Goal: Entertainment & Leisure: Consume media (video, audio)

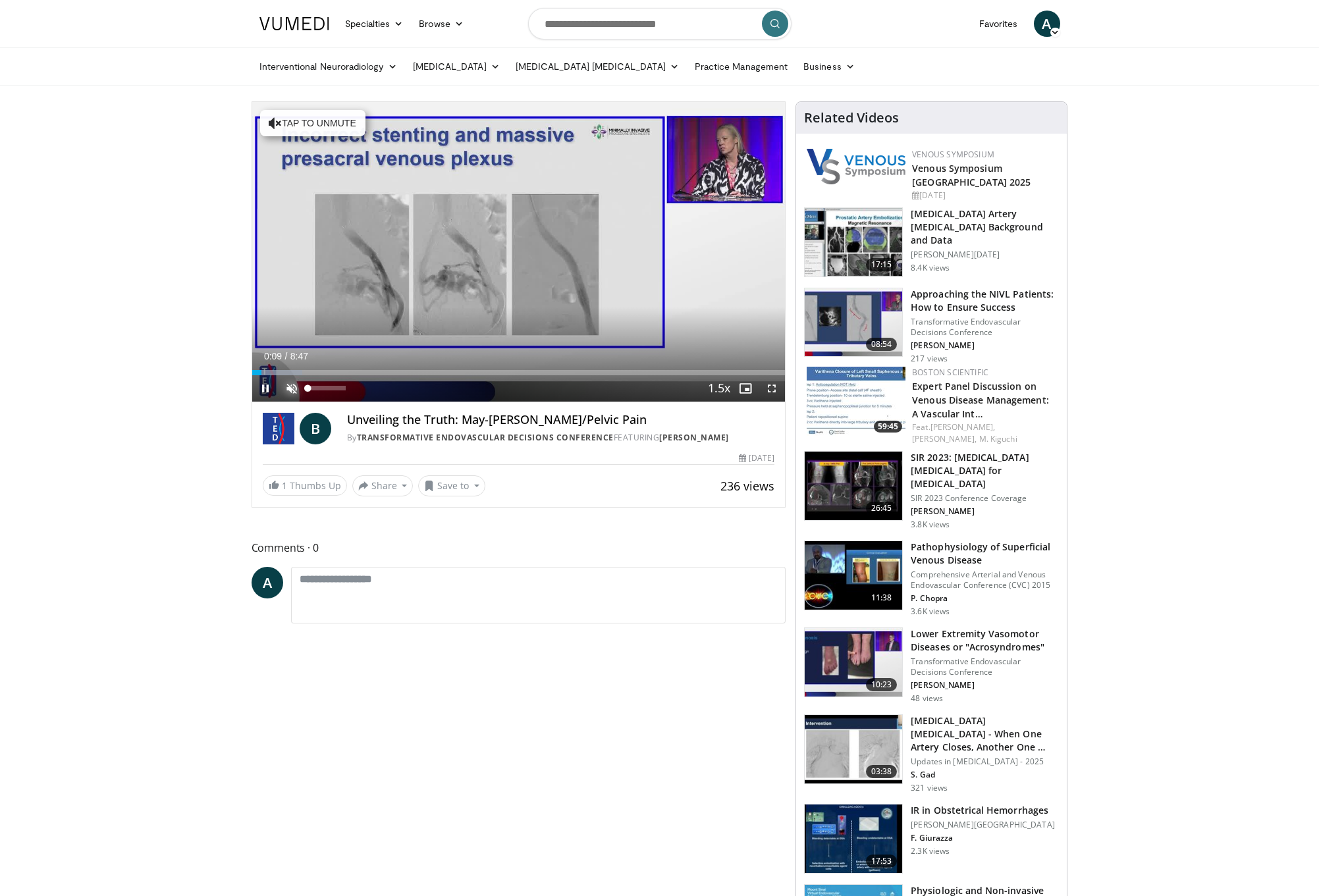
click at [292, 394] on span "Video Player" at bounding box center [291, 388] width 26 height 26
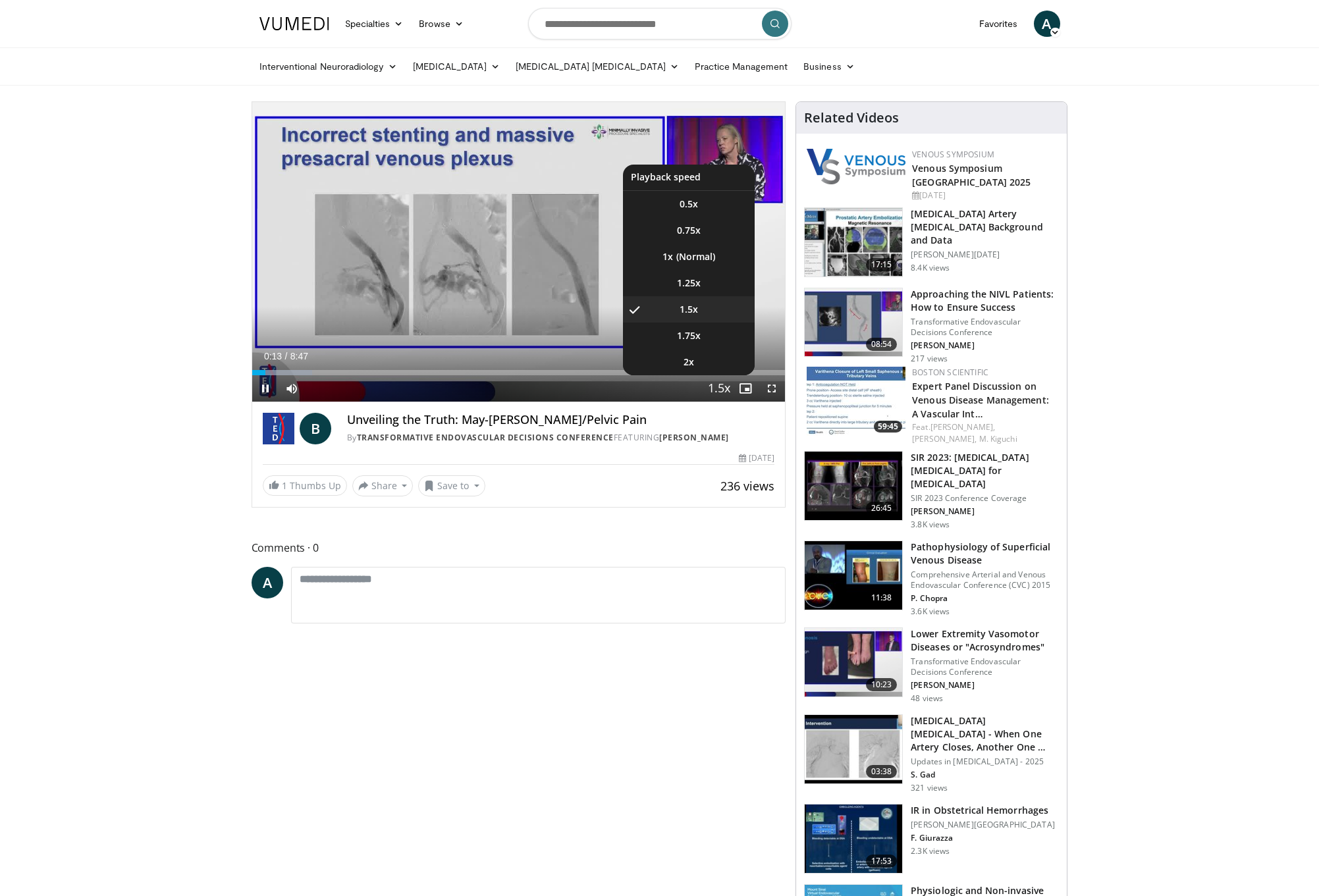
click at [725, 391] on span "Video Player" at bounding box center [718, 389] width 19 height 26
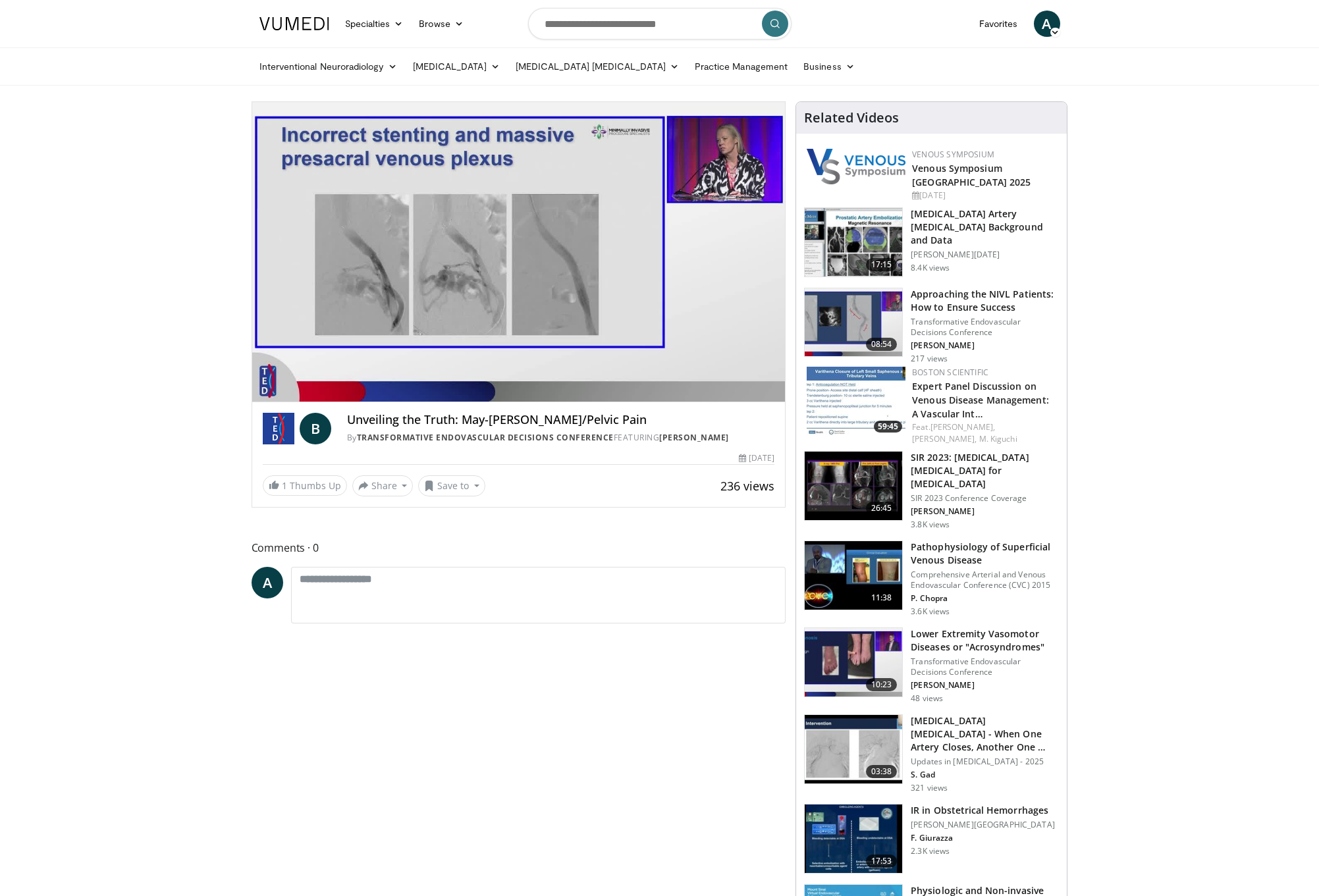
click at [725, 391] on video-js "**********" at bounding box center [518, 252] width 533 height 300
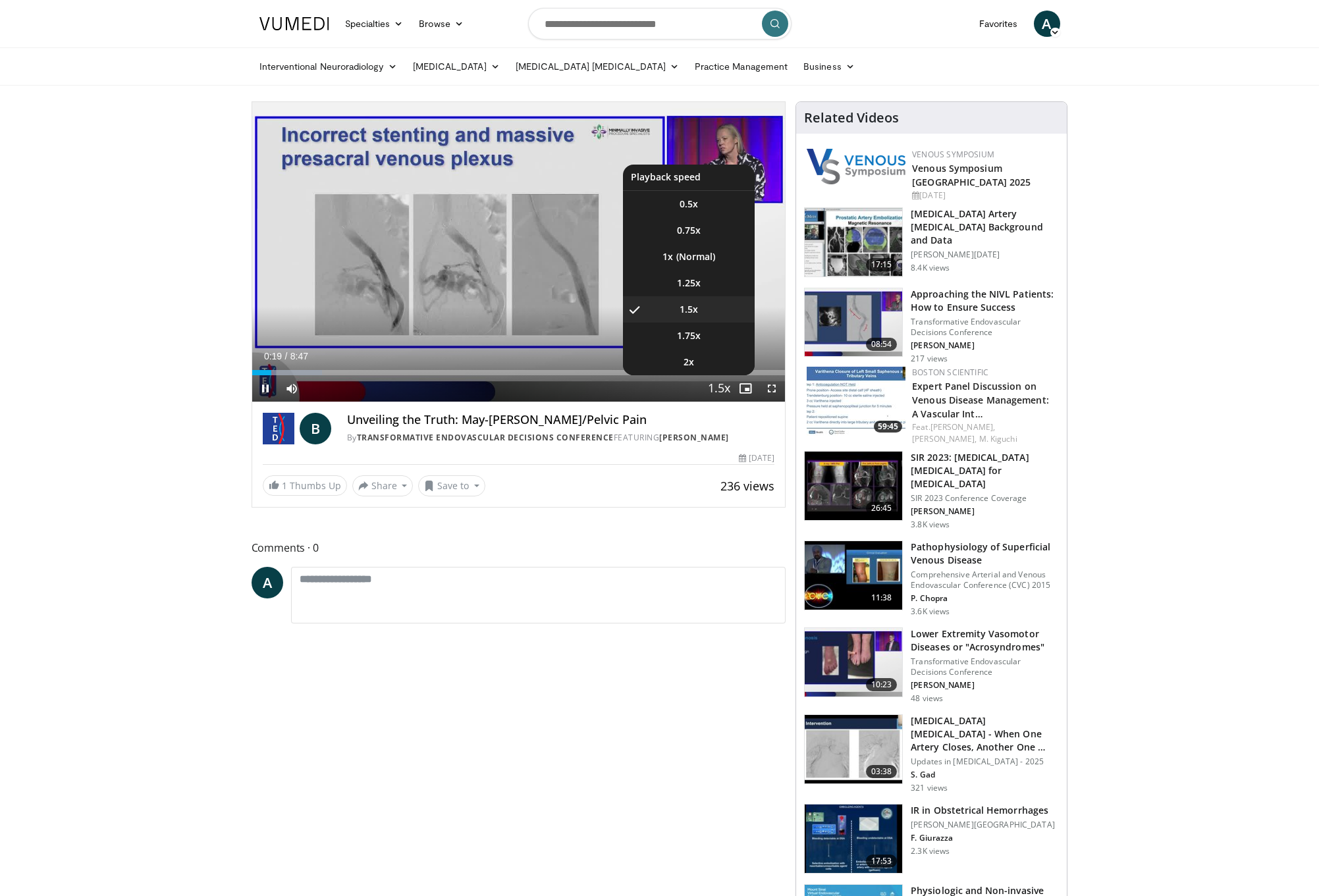
click at [725, 391] on video-js "**********" at bounding box center [518, 252] width 533 height 300
click at [707, 283] on li "1.25x" at bounding box center [689, 283] width 132 height 26
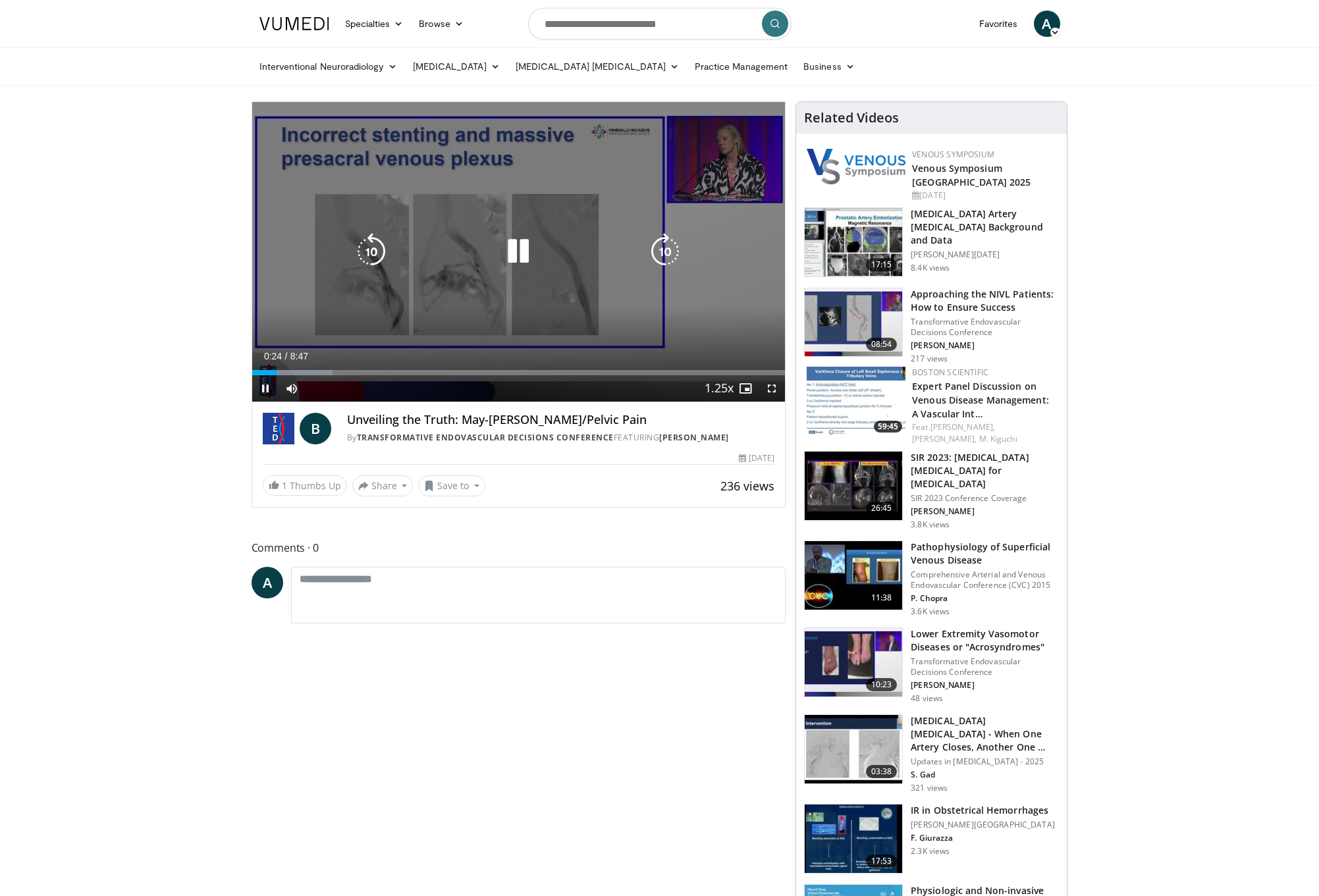
click at [583, 242] on div "Video Player" at bounding box center [518, 251] width 320 height 26
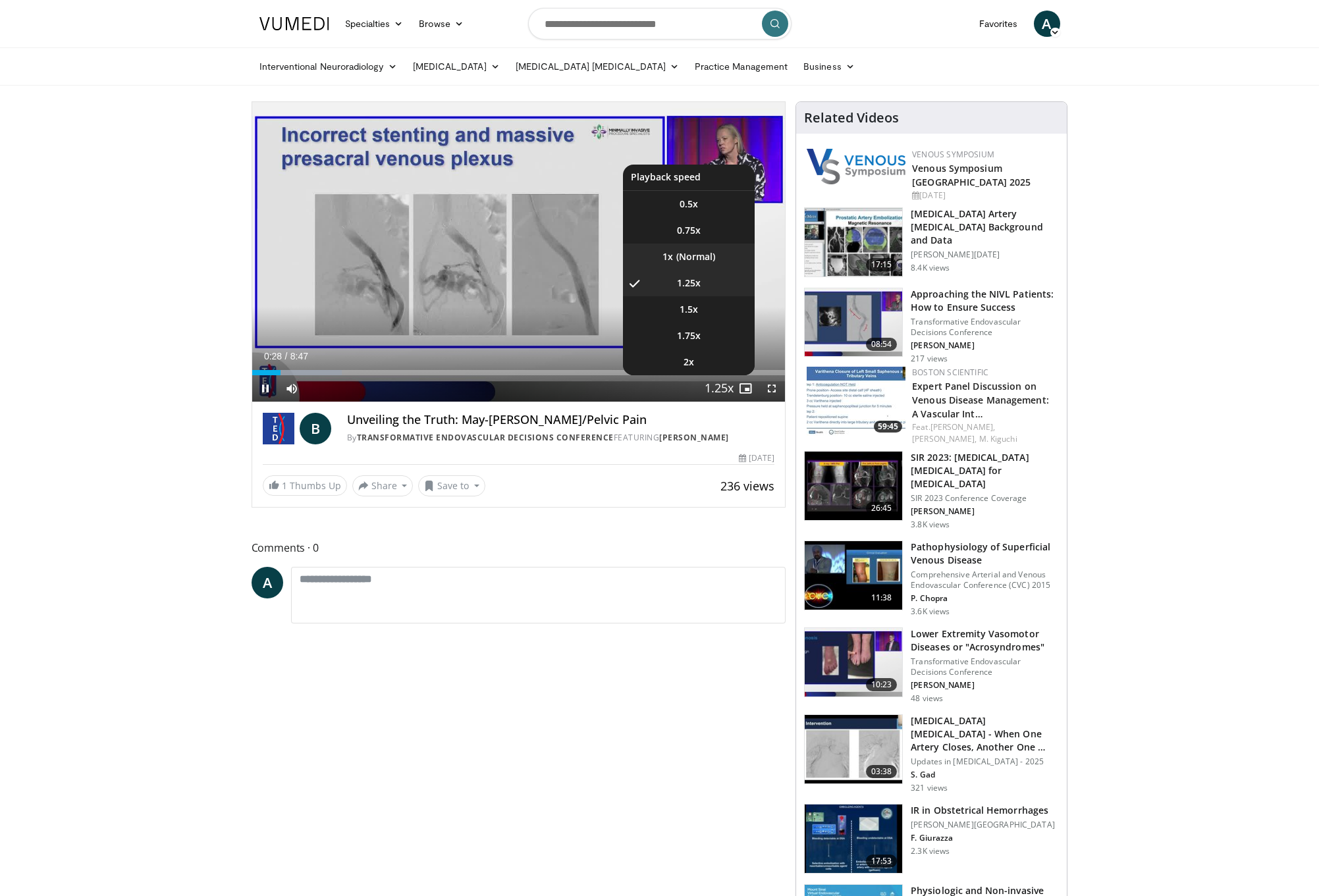
click at [697, 260] on li "1x" at bounding box center [689, 256] width 132 height 26
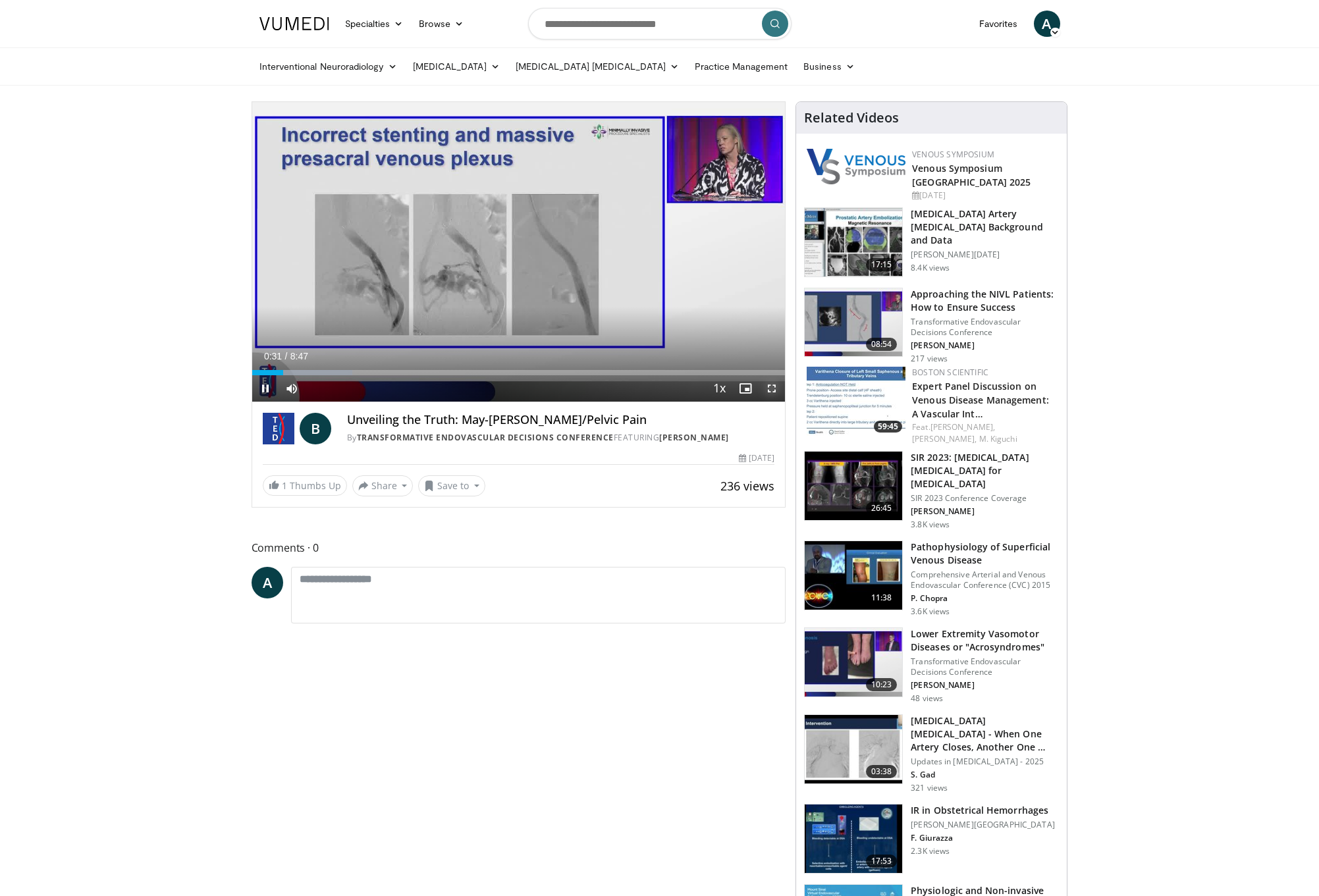
click at [771, 389] on span "Video Player" at bounding box center [771, 388] width 26 height 26
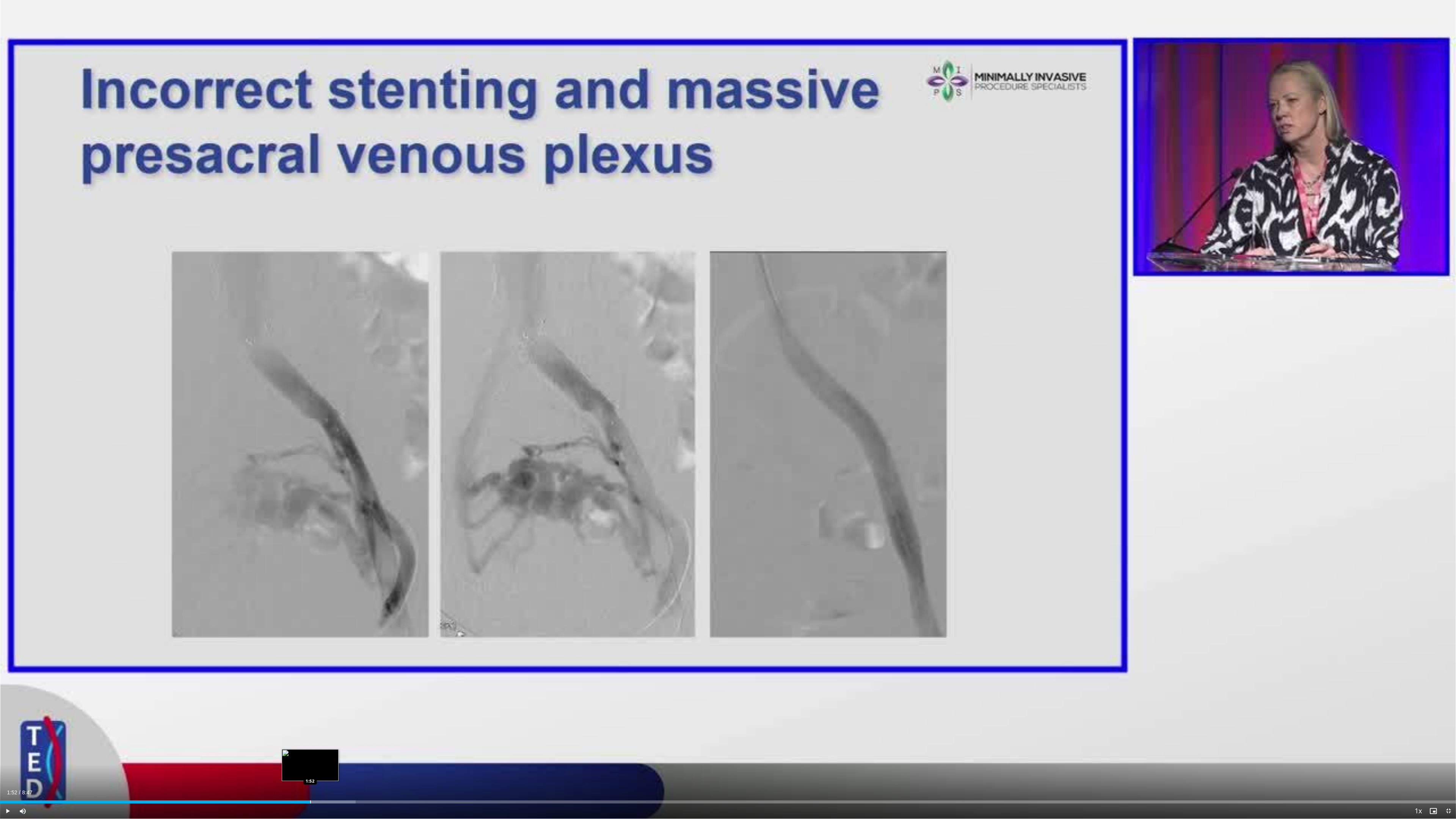
click at [310, 515] on div "Progress Bar" at bounding box center [310, 801] width 1 height 3
click at [413, 515] on div "Progress Bar" at bounding box center [413, 801] width 1 height 3
click at [471, 515] on div "Progress Bar" at bounding box center [471, 801] width 1 height 3
click at [536, 515] on div "Loaded : 45.13% 2:54 3:14" at bounding box center [728, 800] width 1456 height 7
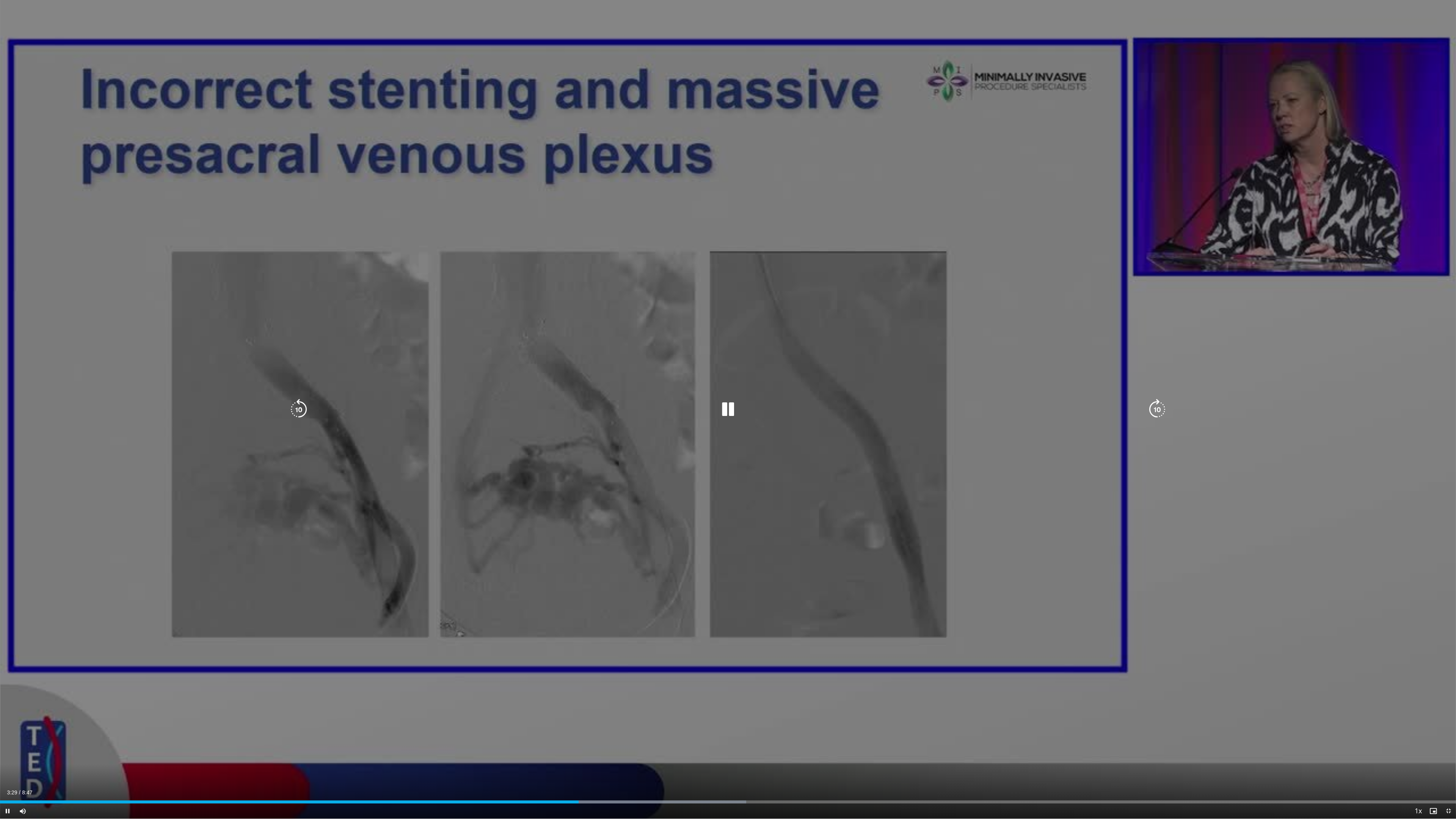
click at [729, 411] on icon "Video Player" at bounding box center [728, 410] width 21 height 21
click at [727, 401] on icon "Video Player" at bounding box center [728, 410] width 21 height 21
